Goal: Task Accomplishment & Management: Use online tool/utility

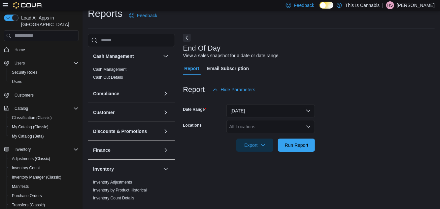
scroll to position [15, 0]
click at [300, 120] on div "All Locations" at bounding box center [271, 126] width 89 height 13
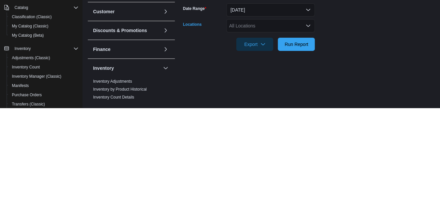
click at [311, 125] on div "All Locations Combo box. Selected. Combo box input. All Locations. Type some te…" at bounding box center [271, 126] width 89 height 13
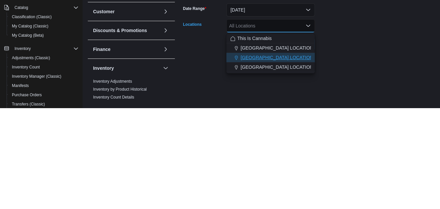
click at [290, 155] on span "[GEOGRAPHIC_DATA] LOCATION" at bounding box center [277, 158] width 73 height 7
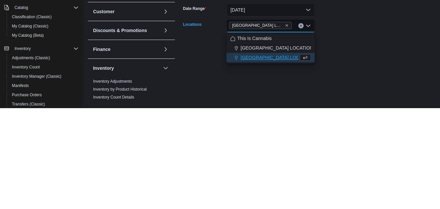
click at [346, 152] on div at bounding box center [309, 156] width 252 height 8
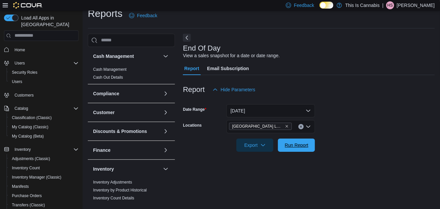
click at [302, 142] on span "Run Report" at bounding box center [297, 145] width 24 height 7
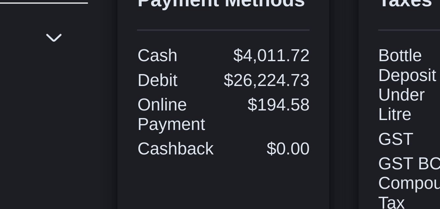
scroll to position [110, 0]
